Goal: Task Accomplishment & Management: Manage account settings

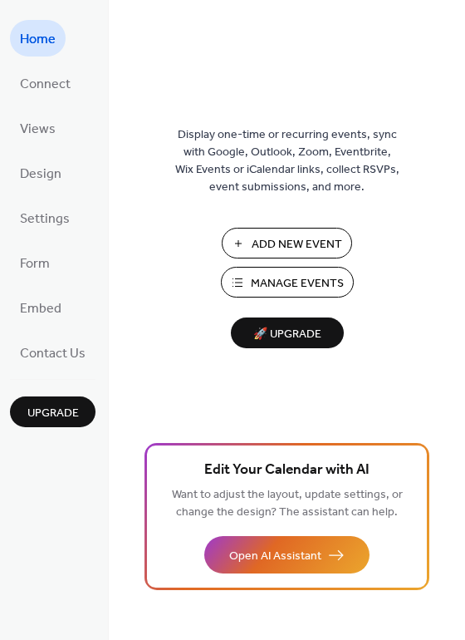
click at [298, 291] on span "Manage Events" at bounding box center [297, 283] width 93 height 17
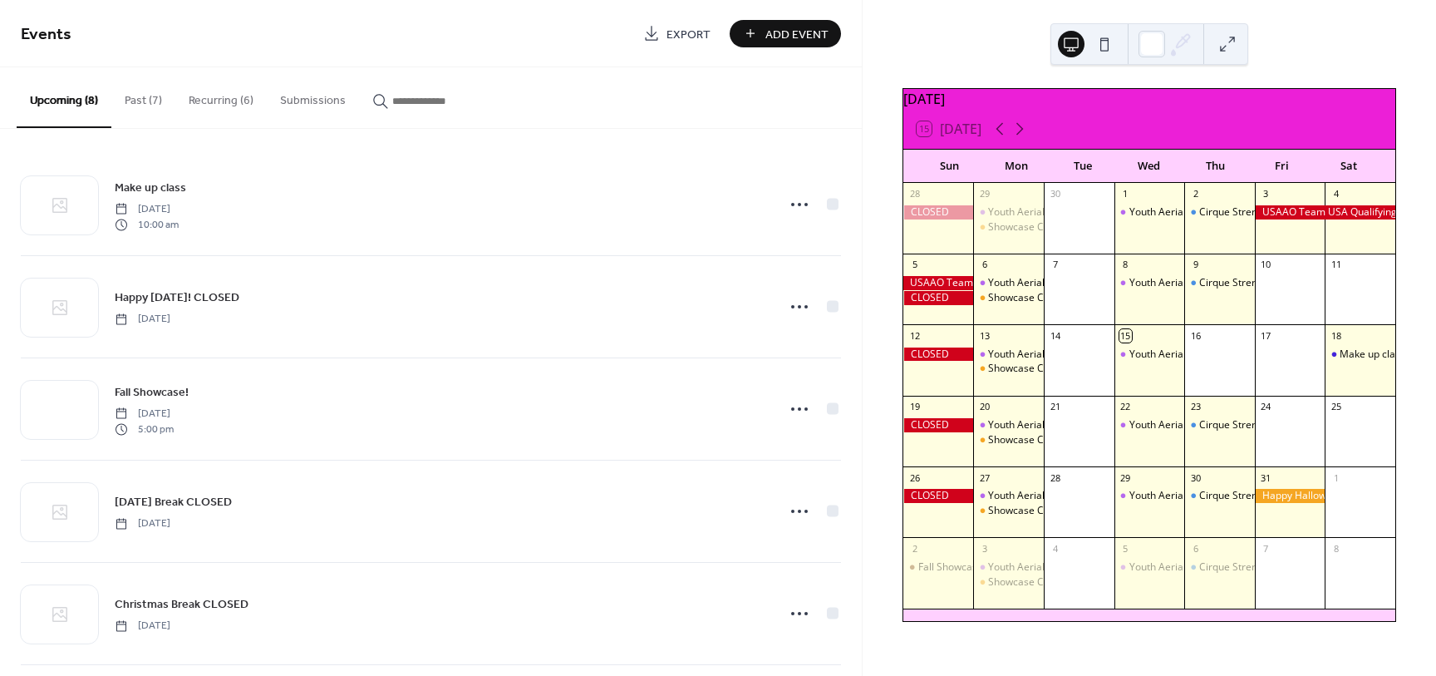
click at [221, 102] on button "Recurring (6)" at bounding box center [220, 96] width 91 height 59
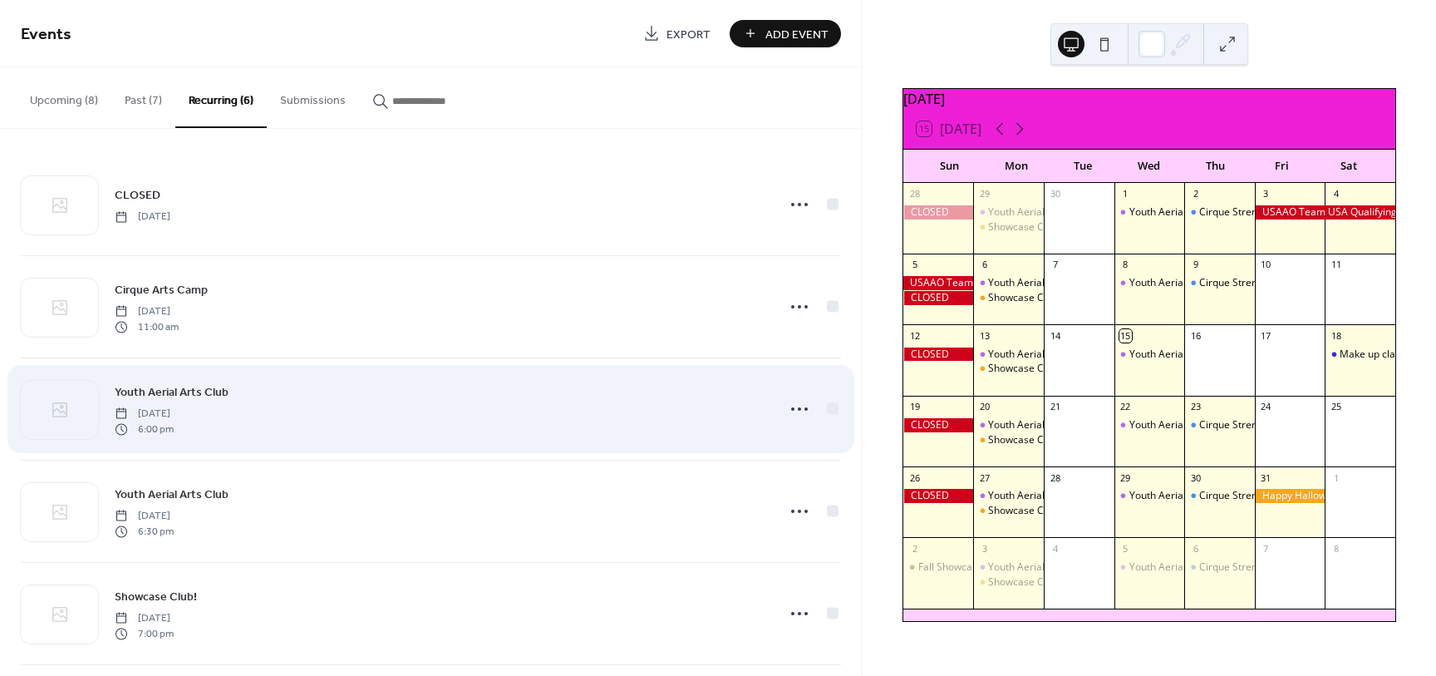
click at [241, 413] on div "Youth Aerial Arts Club [DATE] 6:00 pm" at bounding box center [440, 408] width 651 height 53
click at [798, 416] on icon at bounding box center [799, 409] width 27 height 27
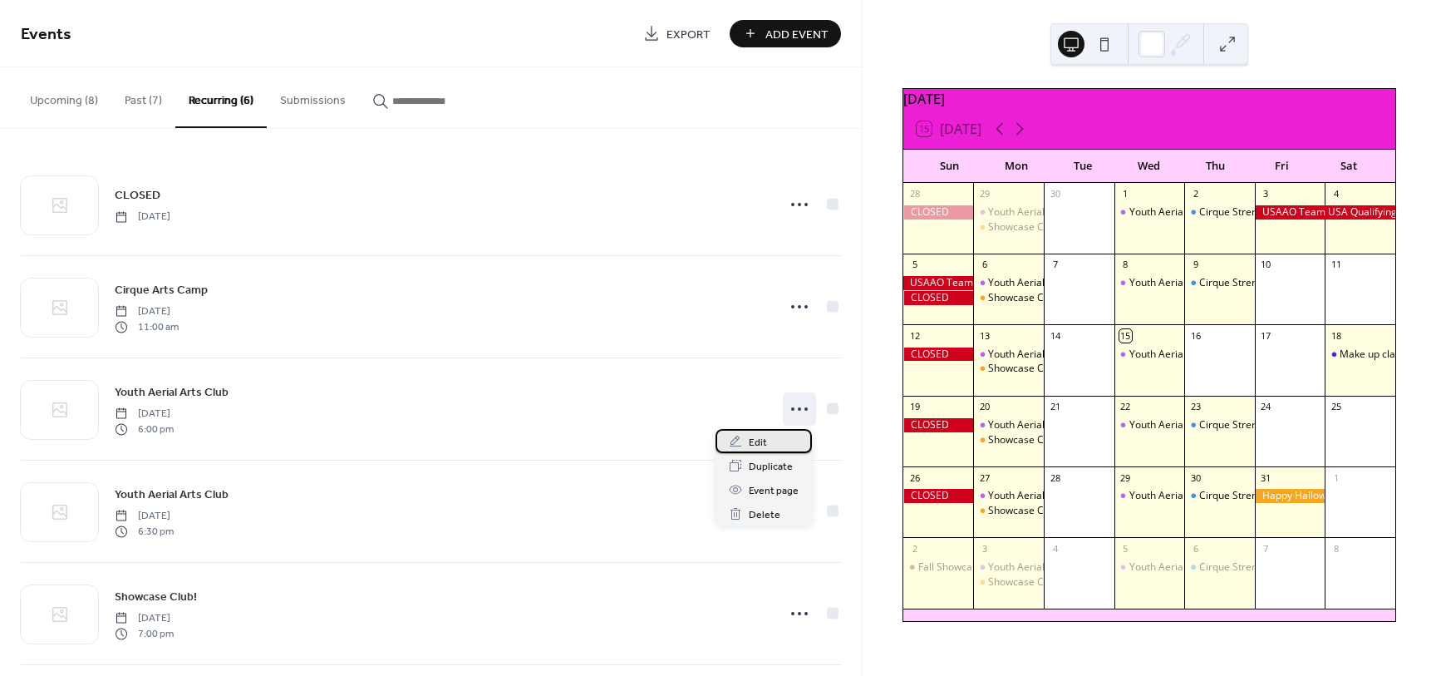
click at [751, 438] on span "Edit" at bounding box center [758, 442] width 18 height 17
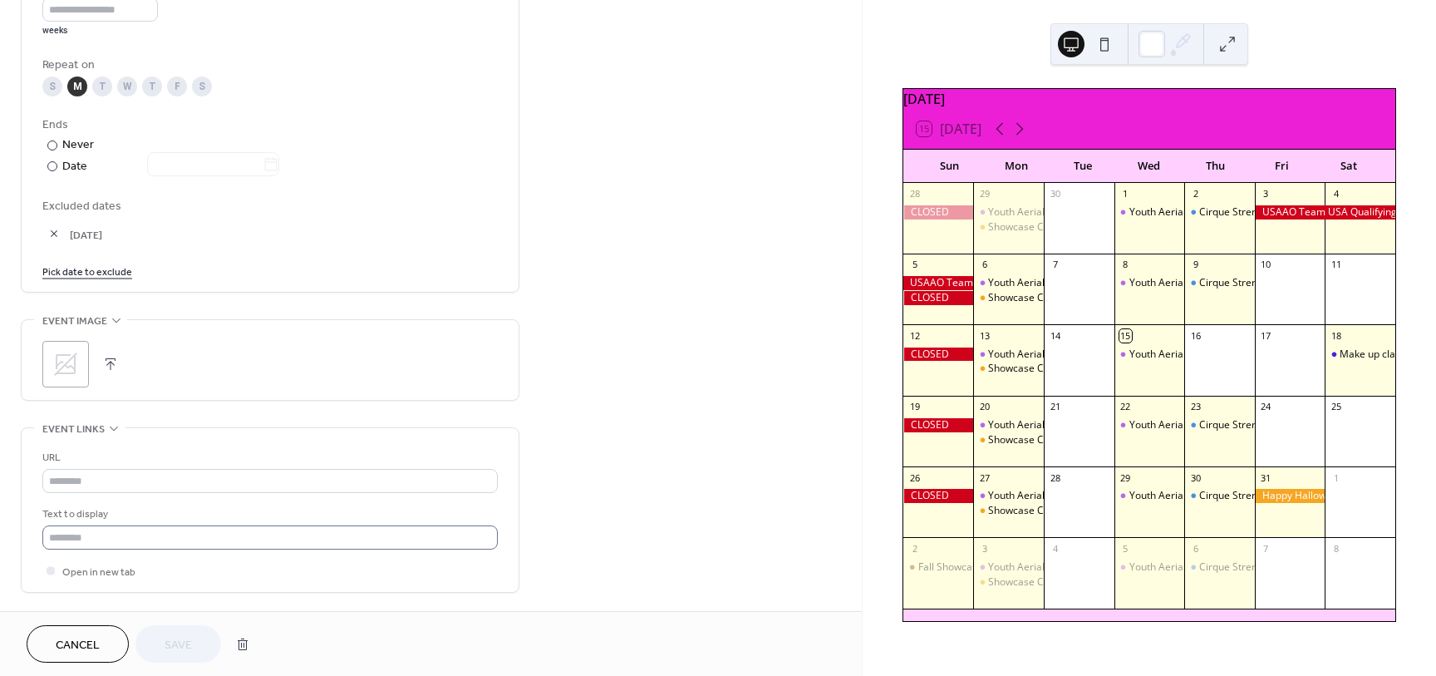
scroll to position [759, 0]
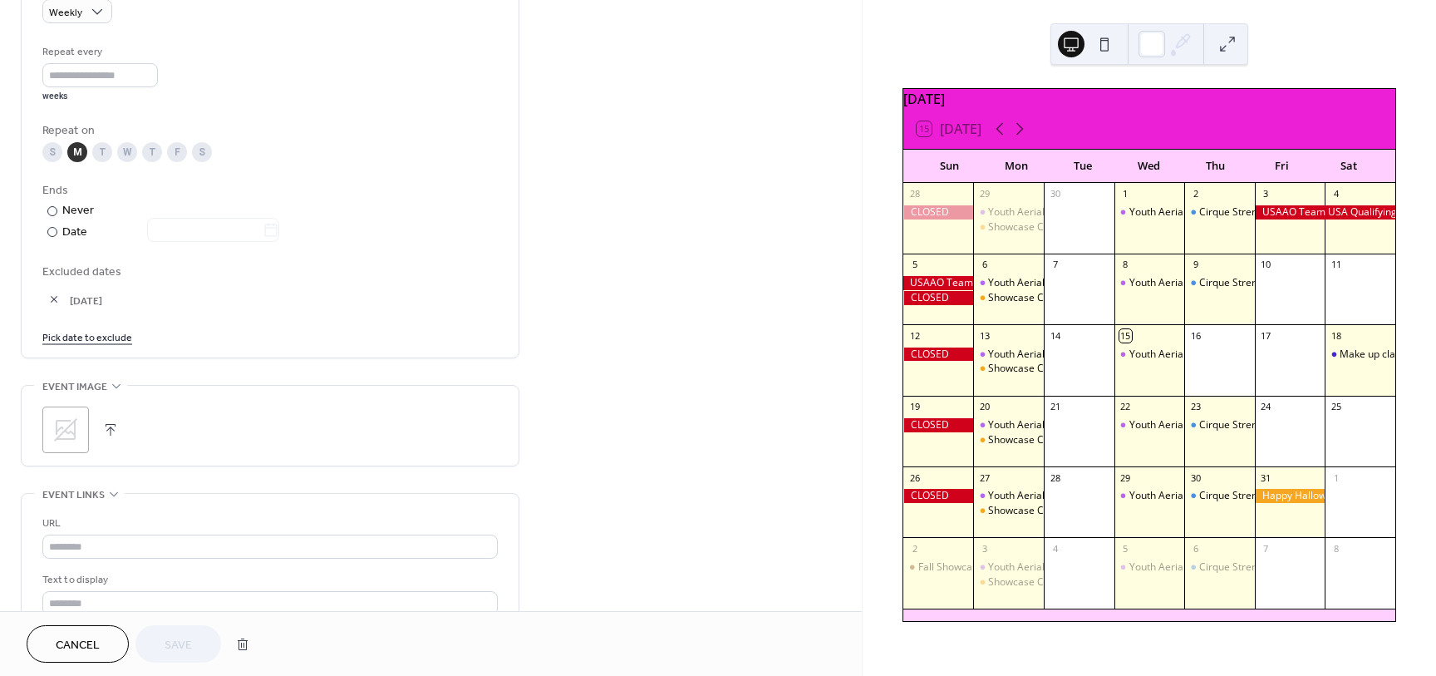
click at [73, 336] on link "Pick date to exclude" at bounding box center [87, 336] width 90 height 17
click at [145, 488] on td "15" at bounding box center [146, 488] width 27 height 24
click at [54, 301] on button "button" at bounding box center [53, 299] width 23 height 23
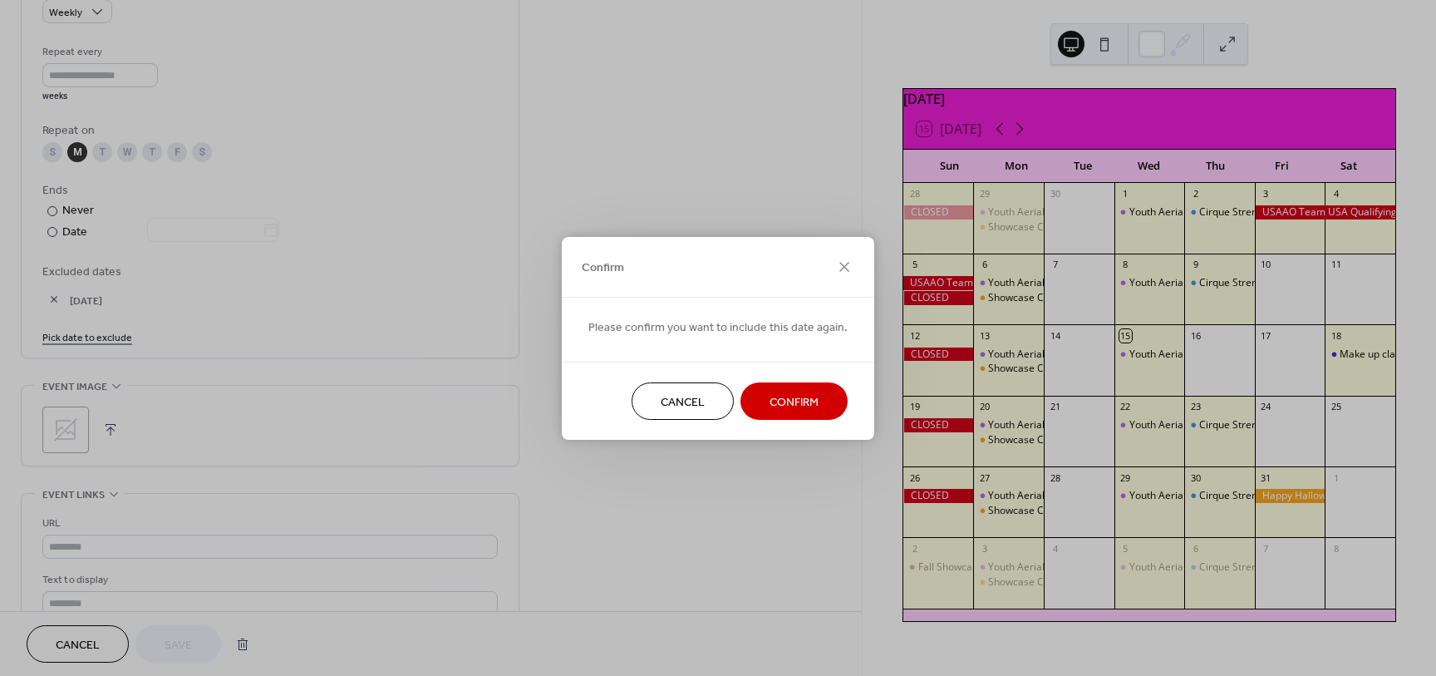
click at [808, 394] on span "Confirm" at bounding box center [794, 401] width 49 height 17
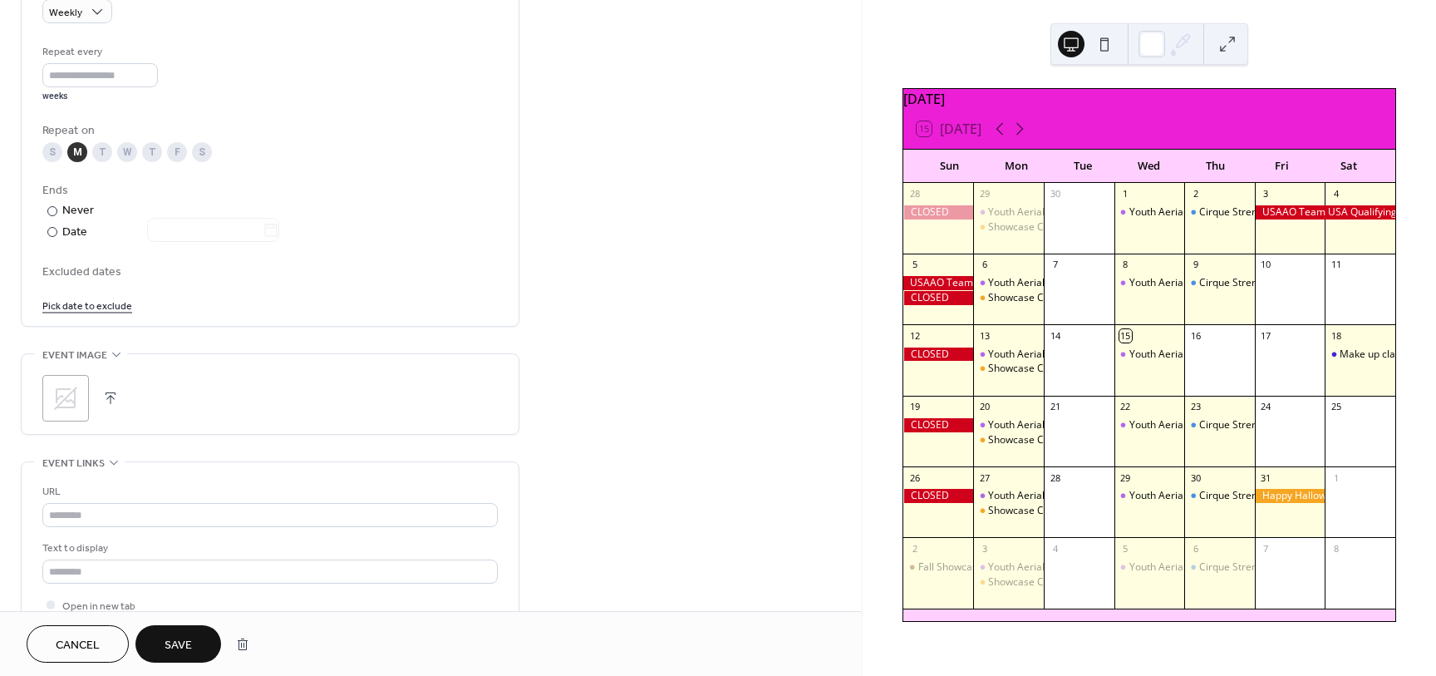
click at [99, 306] on link "Pick date to exclude" at bounding box center [87, 304] width 90 height 17
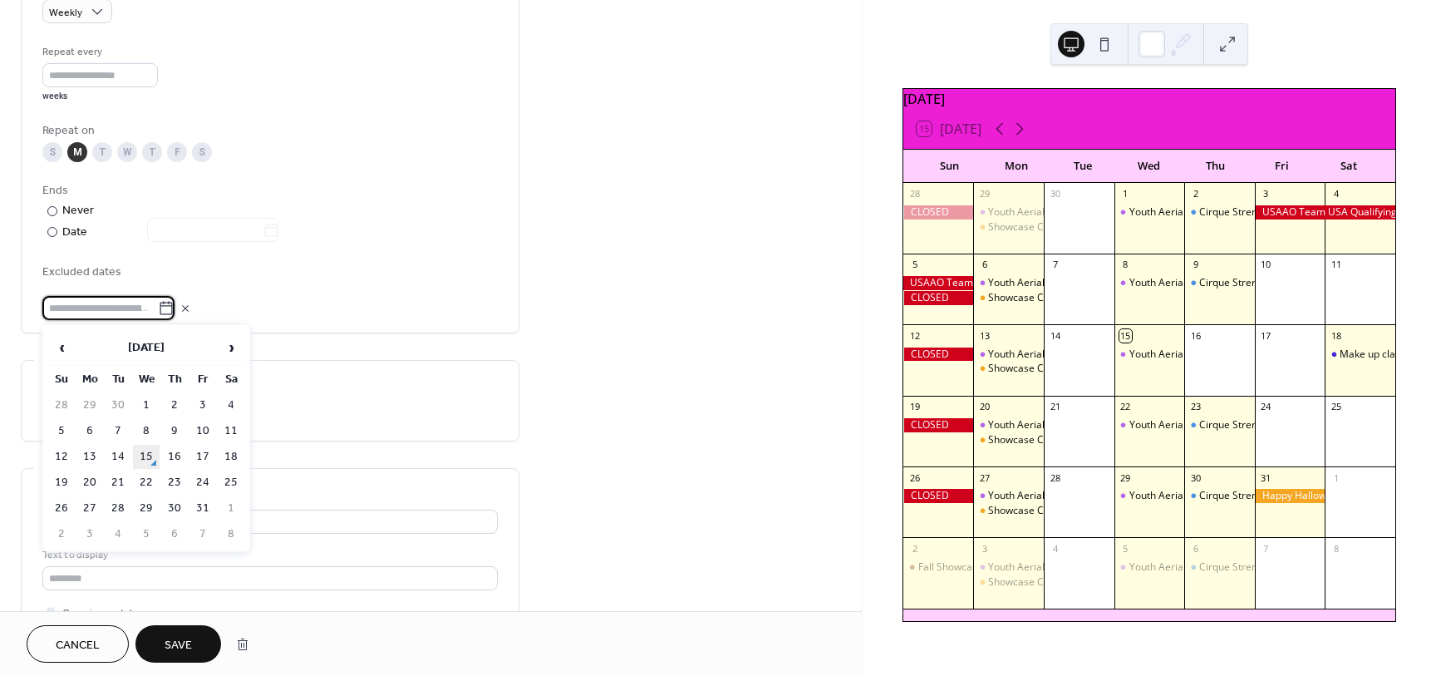
click at [146, 461] on td "15" at bounding box center [146, 457] width 27 height 24
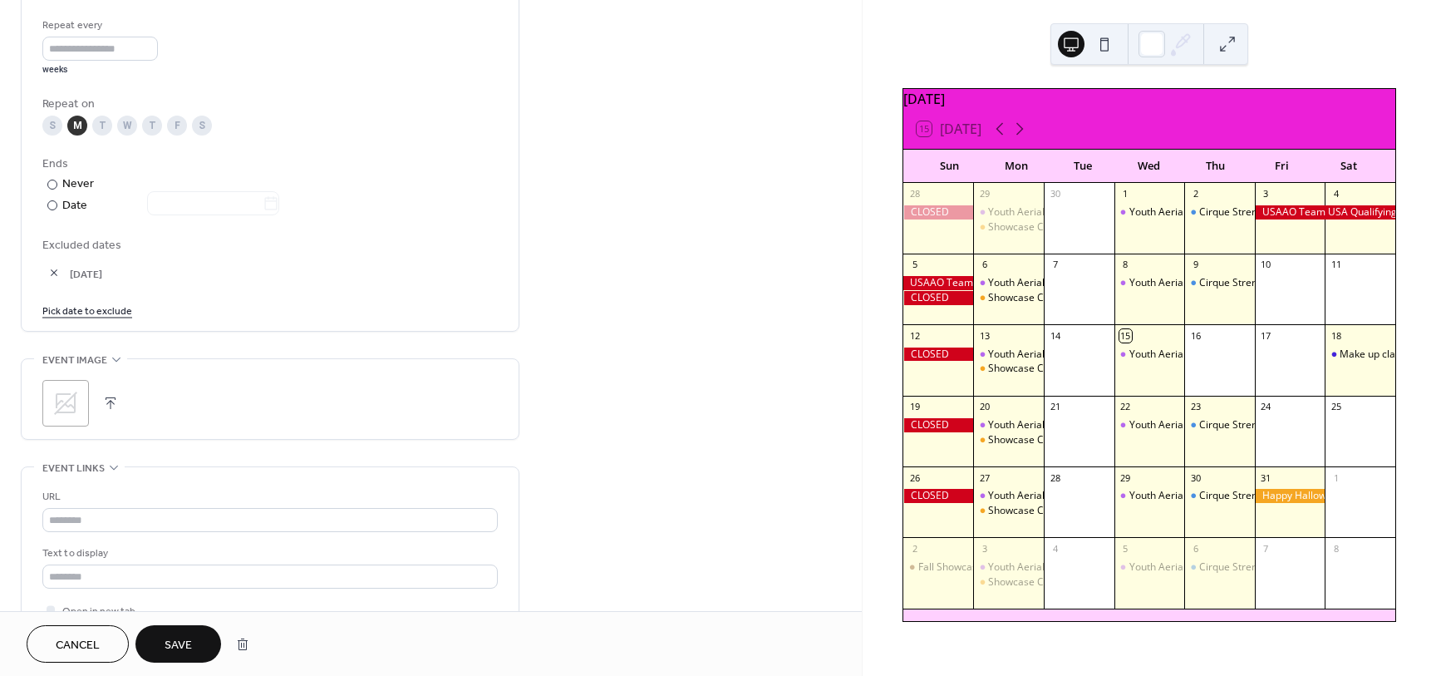
scroll to position [791, 0]
click at [185, 654] on span "Save" at bounding box center [178, 645] width 27 height 17
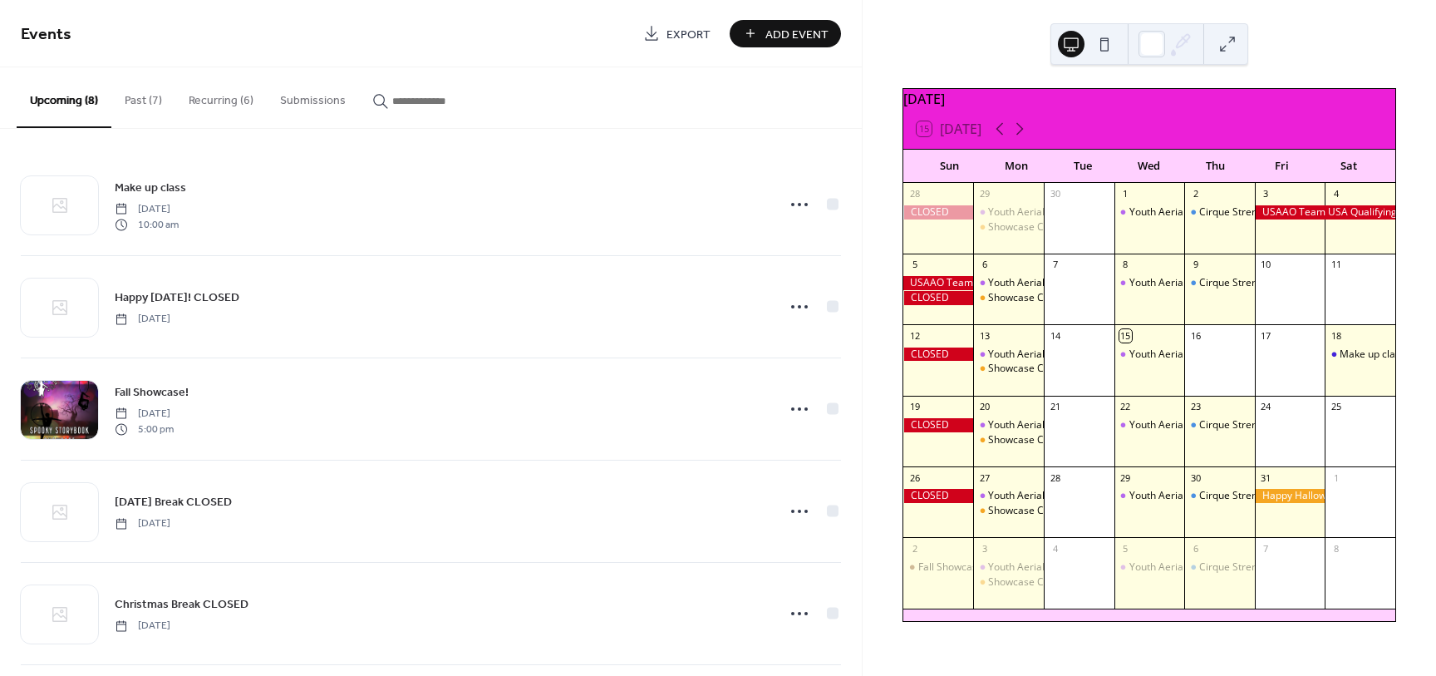
click at [221, 100] on button "Recurring (6)" at bounding box center [220, 96] width 91 height 59
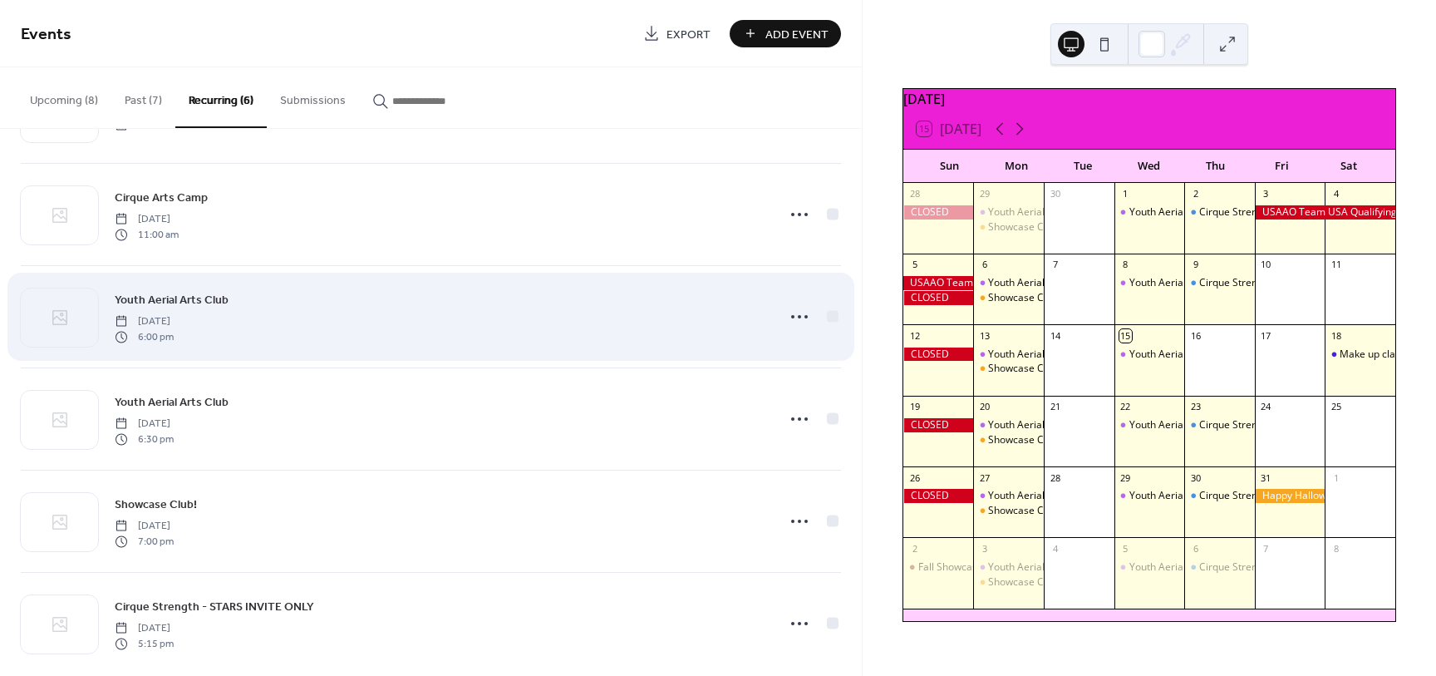
scroll to position [98, 0]
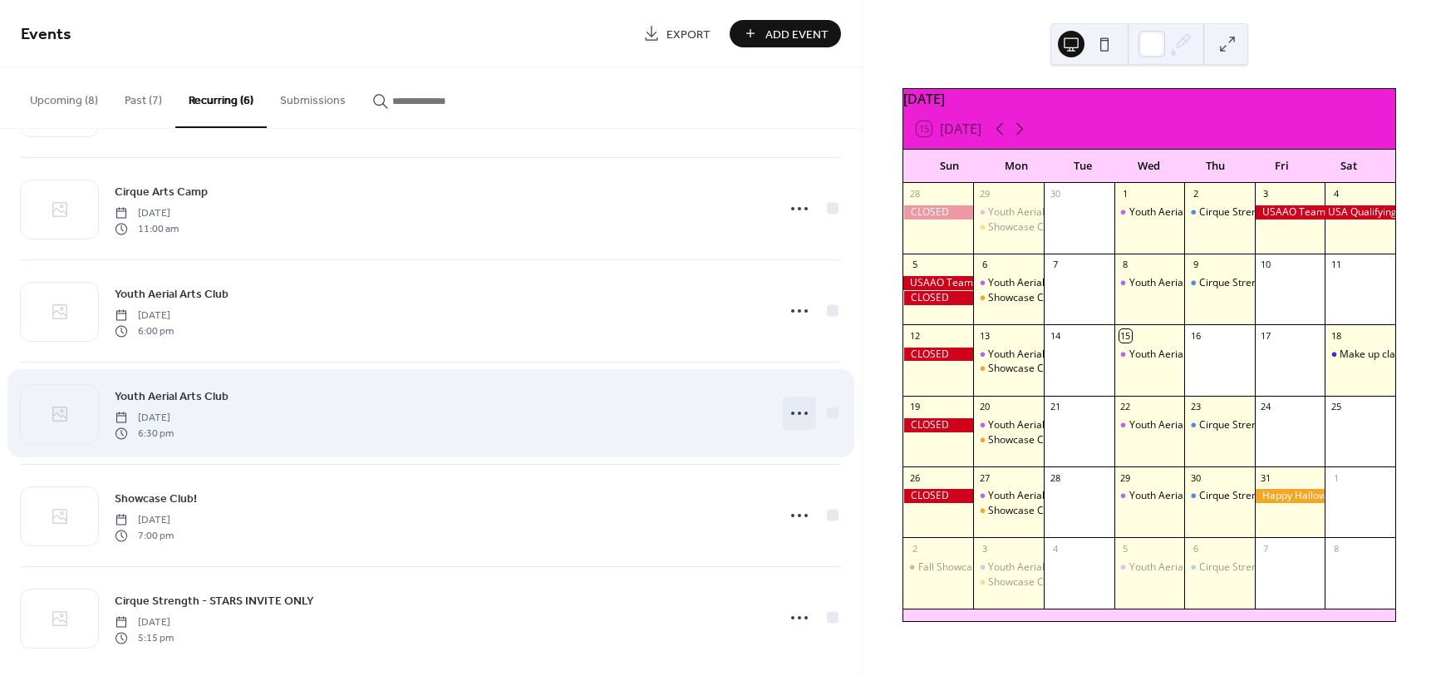
click at [791, 414] on icon at bounding box center [799, 413] width 27 height 27
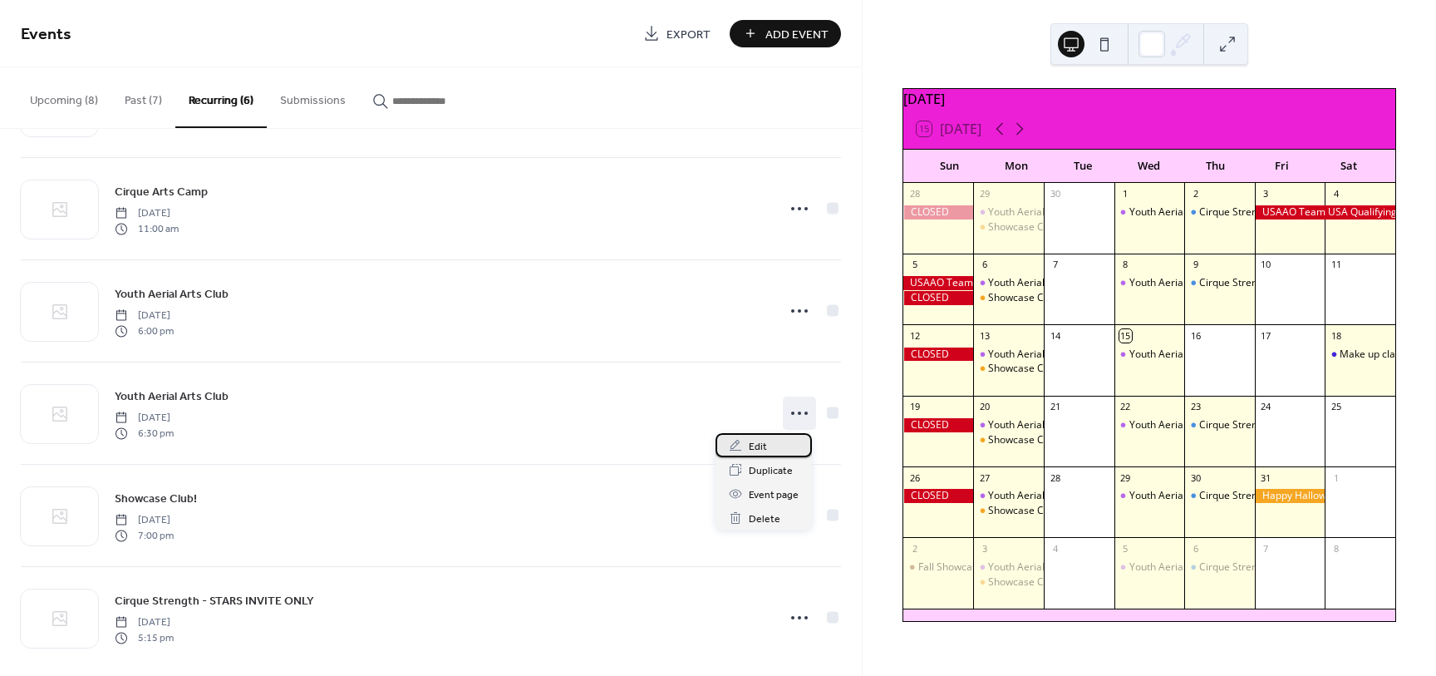
click at [759, 441] on span "Edit" at bounding box center [758, 446] width 18 height 17
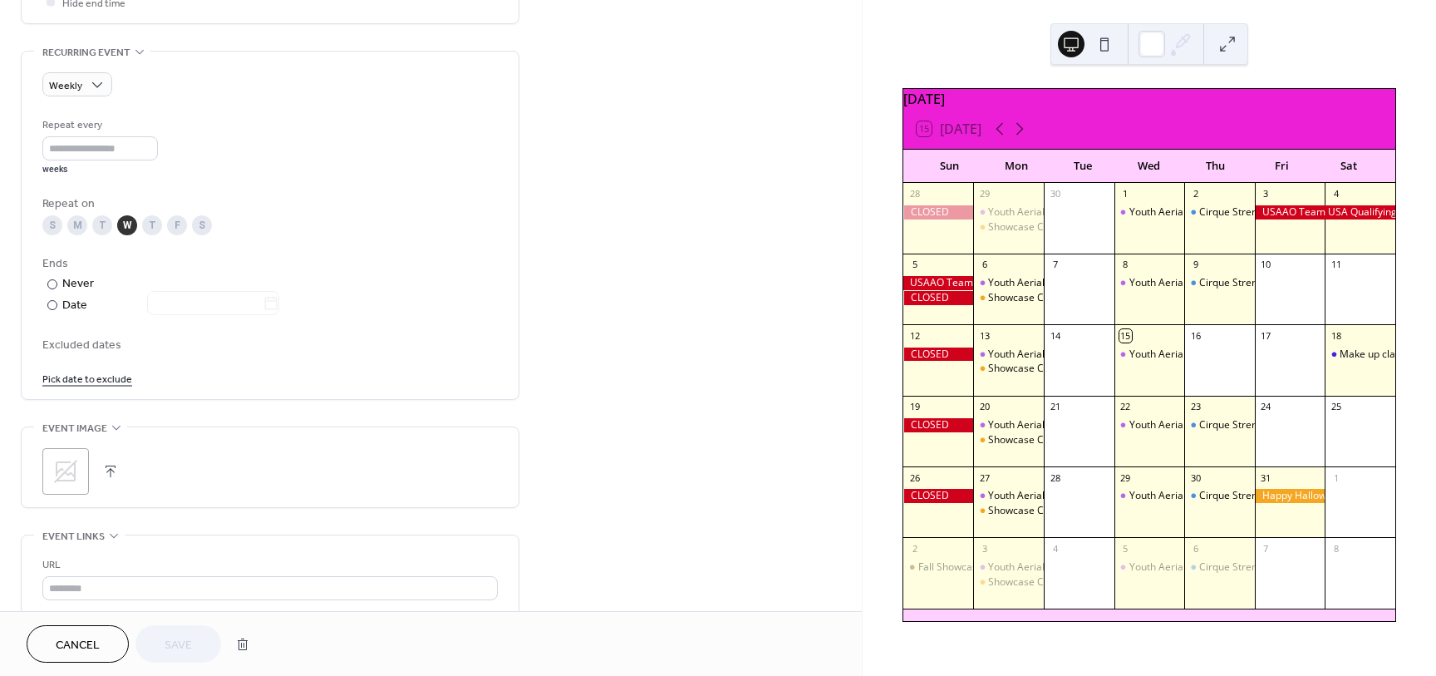
scroll to position [688, 0]
click at [115, 378] on link "Pick date to exclude" at bounding box center [87, 375] width 90 height 17
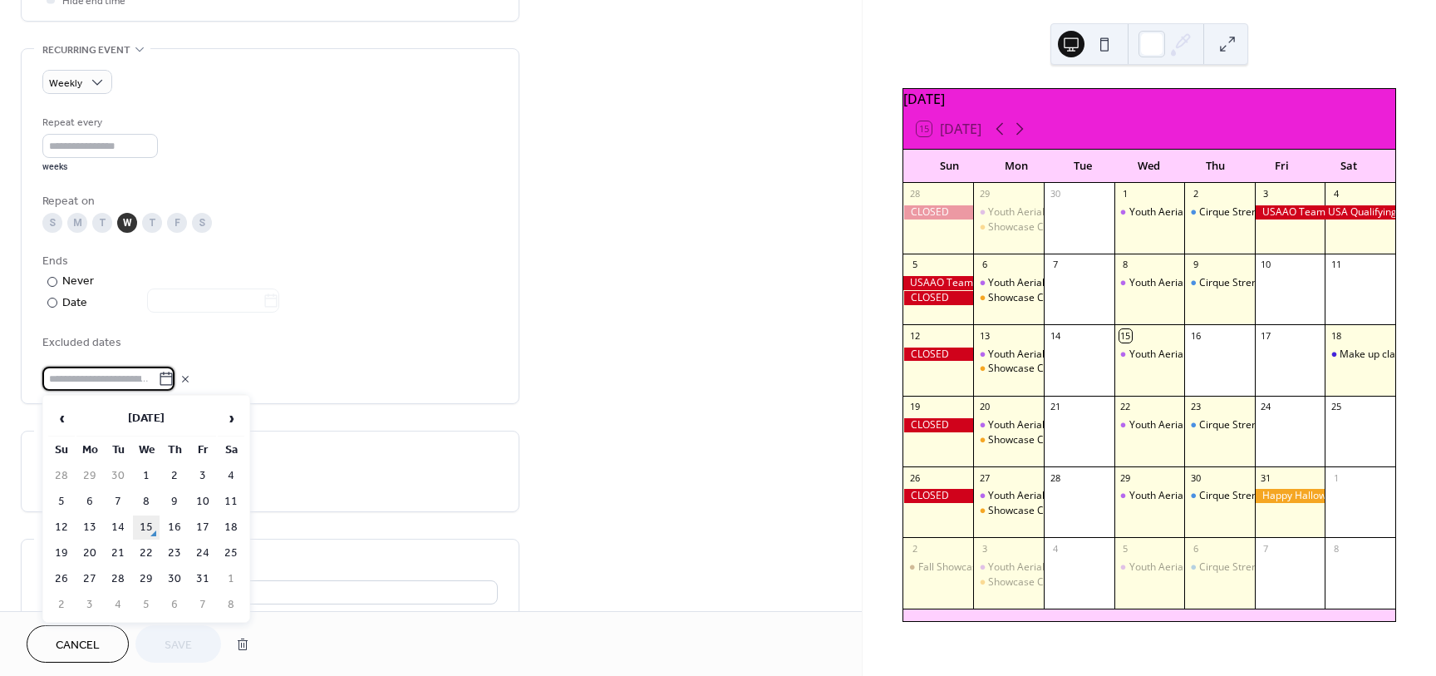
click at [143, 530] on td "15" at bounding box center [146, 527] width 27 height 24
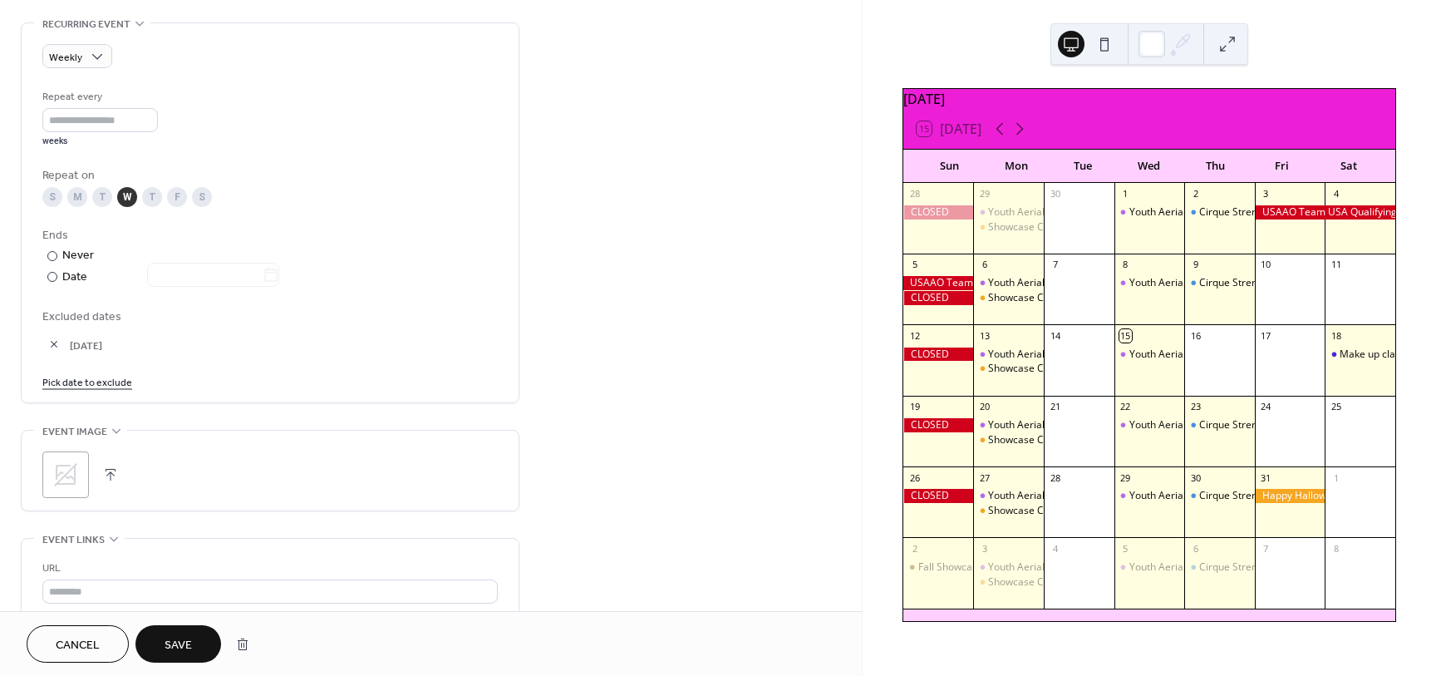
scroll to position [722, 0]
click at [182, 643] on span "Save" at bounding box center [178, 645] width 27 height 17
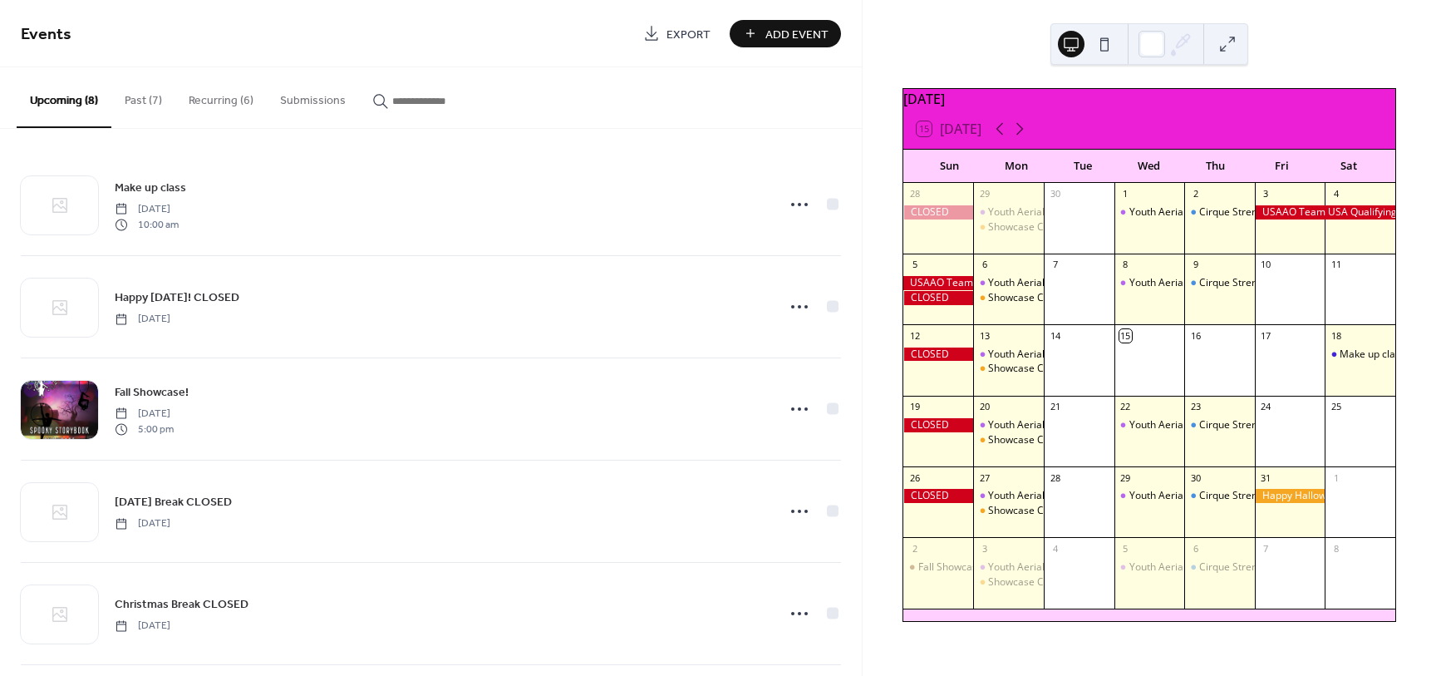
scroll to position [254, 0]
